Goal: Transaction & Acquisition: Purchase product/service

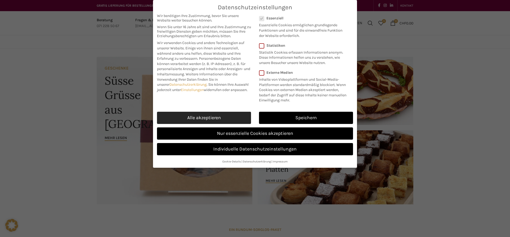
click at [228, 119] on link "Alle akzeptieren" at bounding box center [204, 118] width 94 height 12
checkbox input "true"
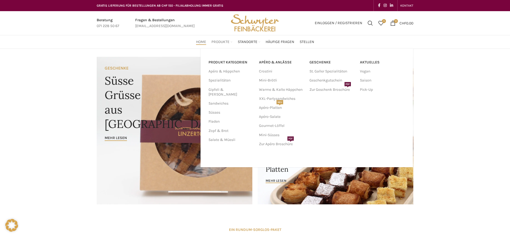
click at [218, 41] on span "Produkte" at bounding box center [220, 42] width 18 height 5
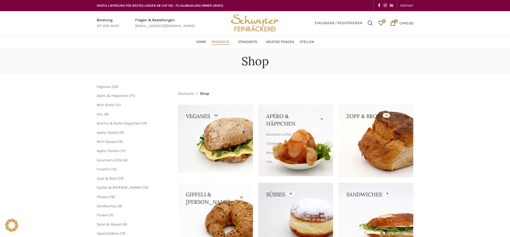
click at [303, 129] on link at bounding box center [295, 141] width 75 height 72
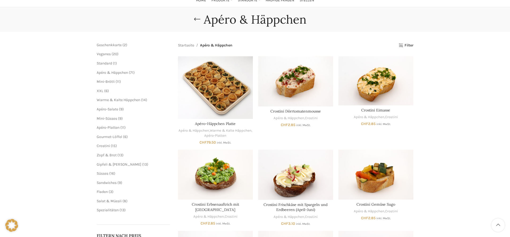
scroll to position [54, 0]
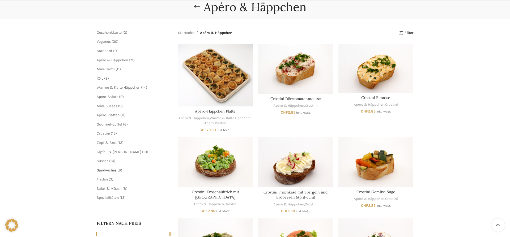
click at [103, 171] on span "Sandwiches" at bounding box center [107, 170] width 20 height 5
